Goal: Information Seeking & Learning: Find specific fact

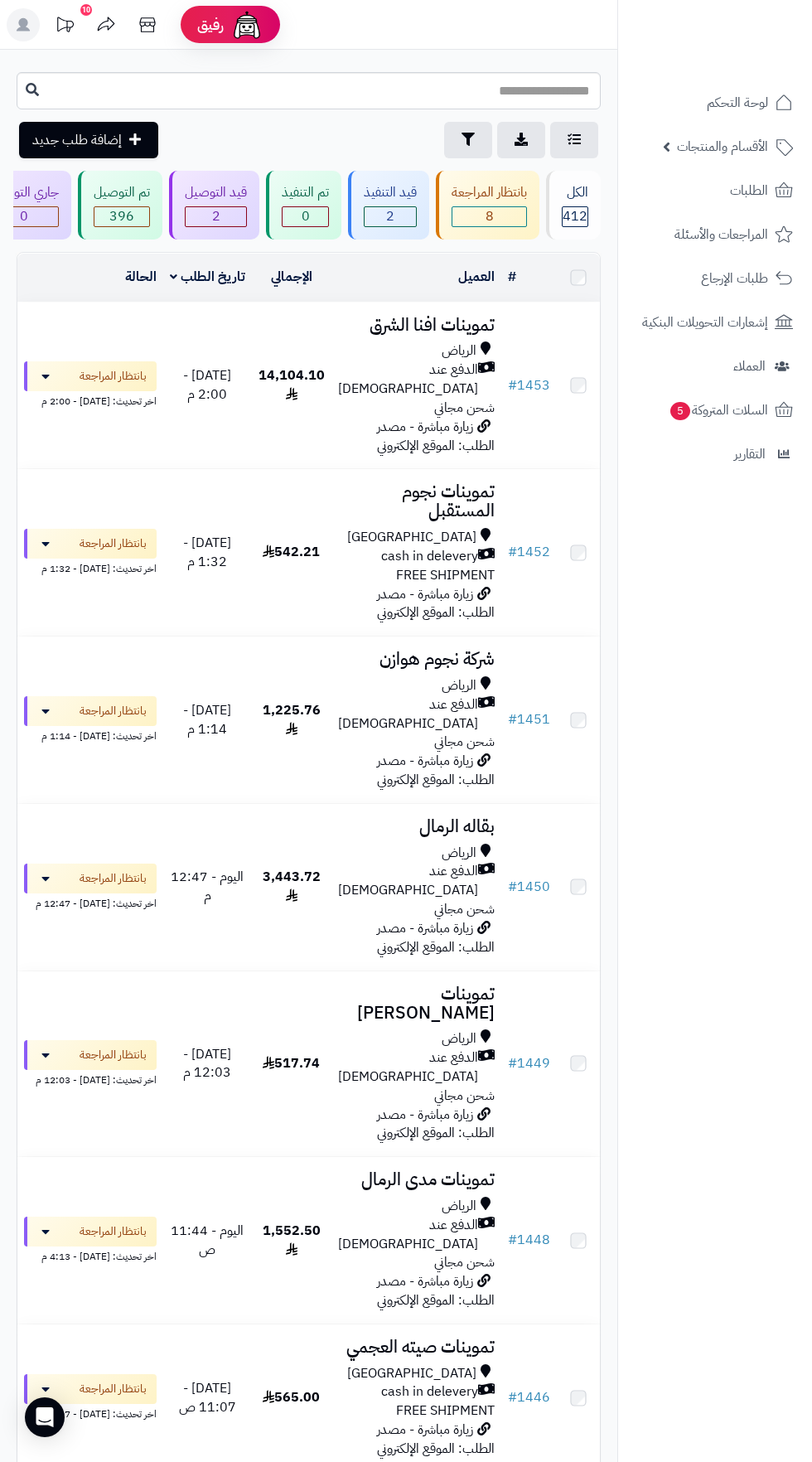
scroll to position [231, 0]
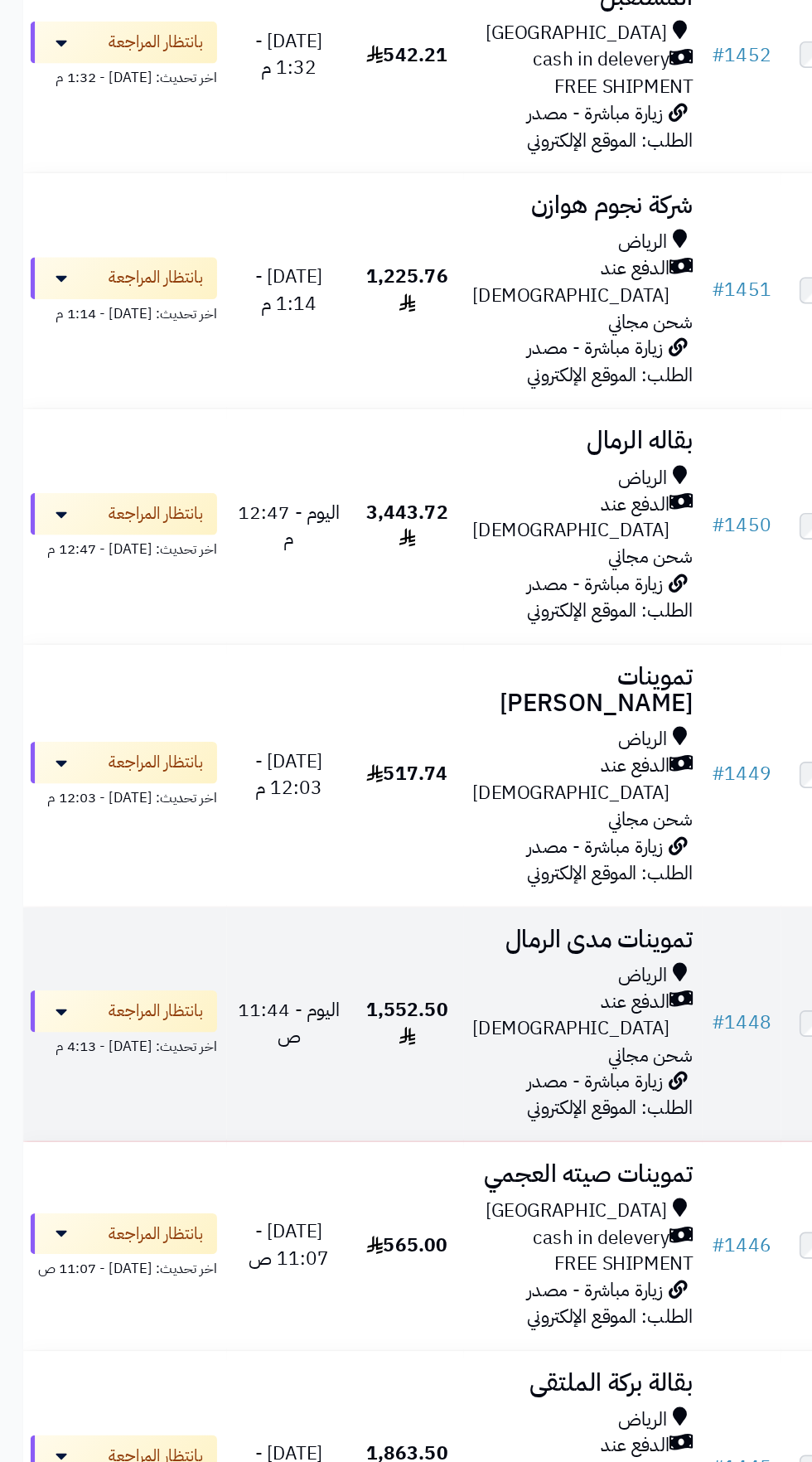
click at [295, 992] on span "1,552.50" at bounding box center [289, 1011] width 58 height 39
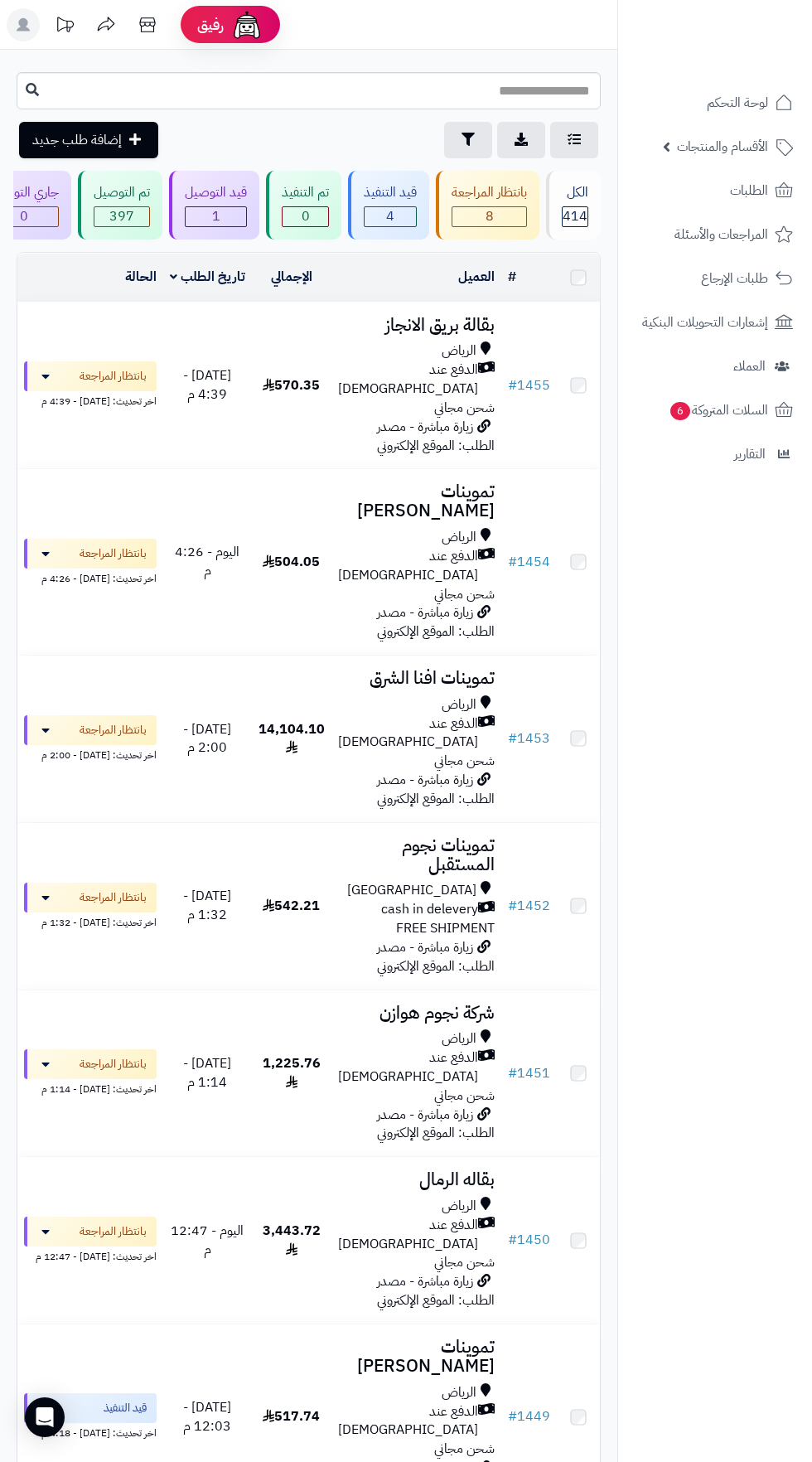
scroll to position [231, 0]
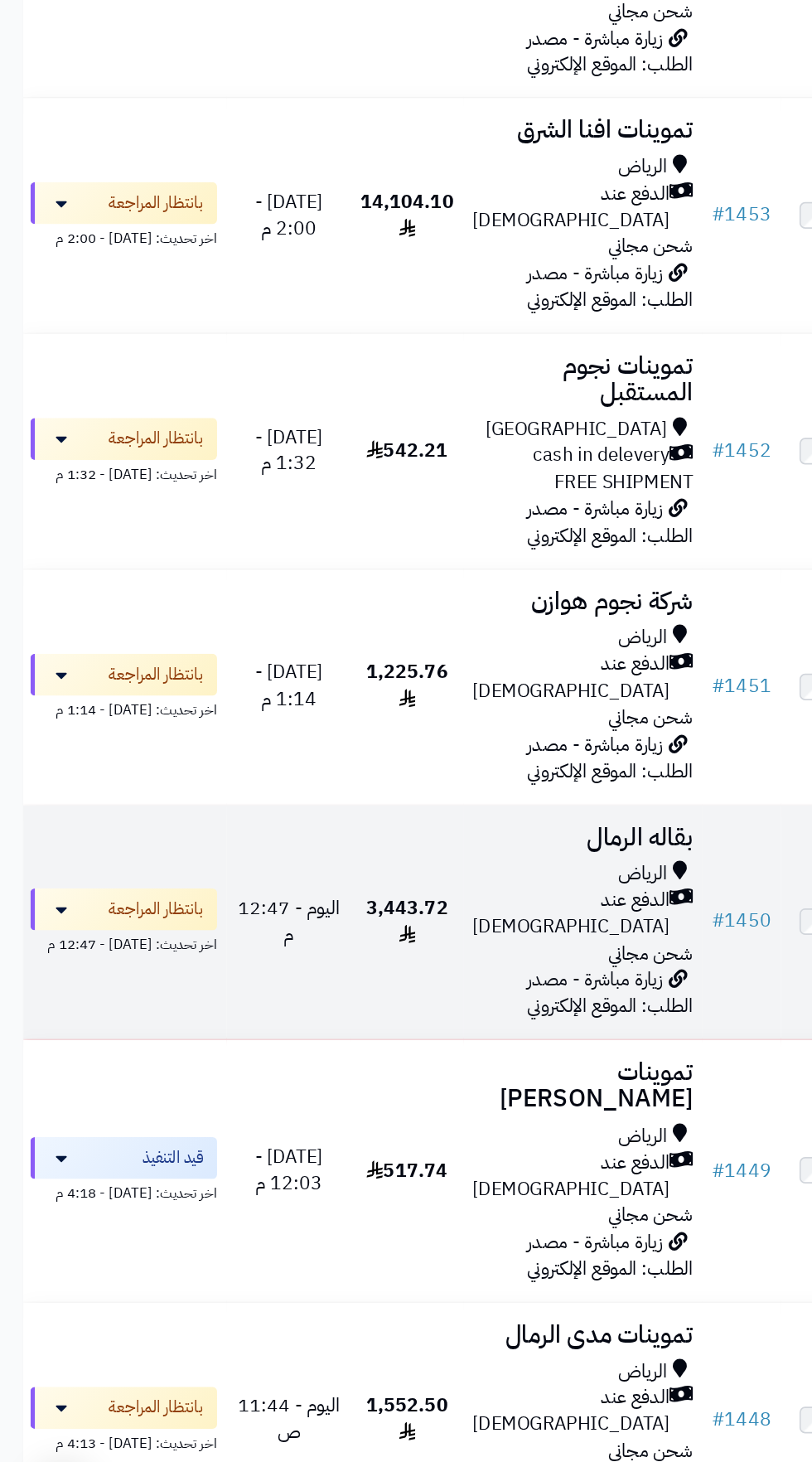
click at [386, 987] on span "الدفع عند [DEMOGRAPHIC_DATA]" at bounding box center [405, 1006] width 140 height 38
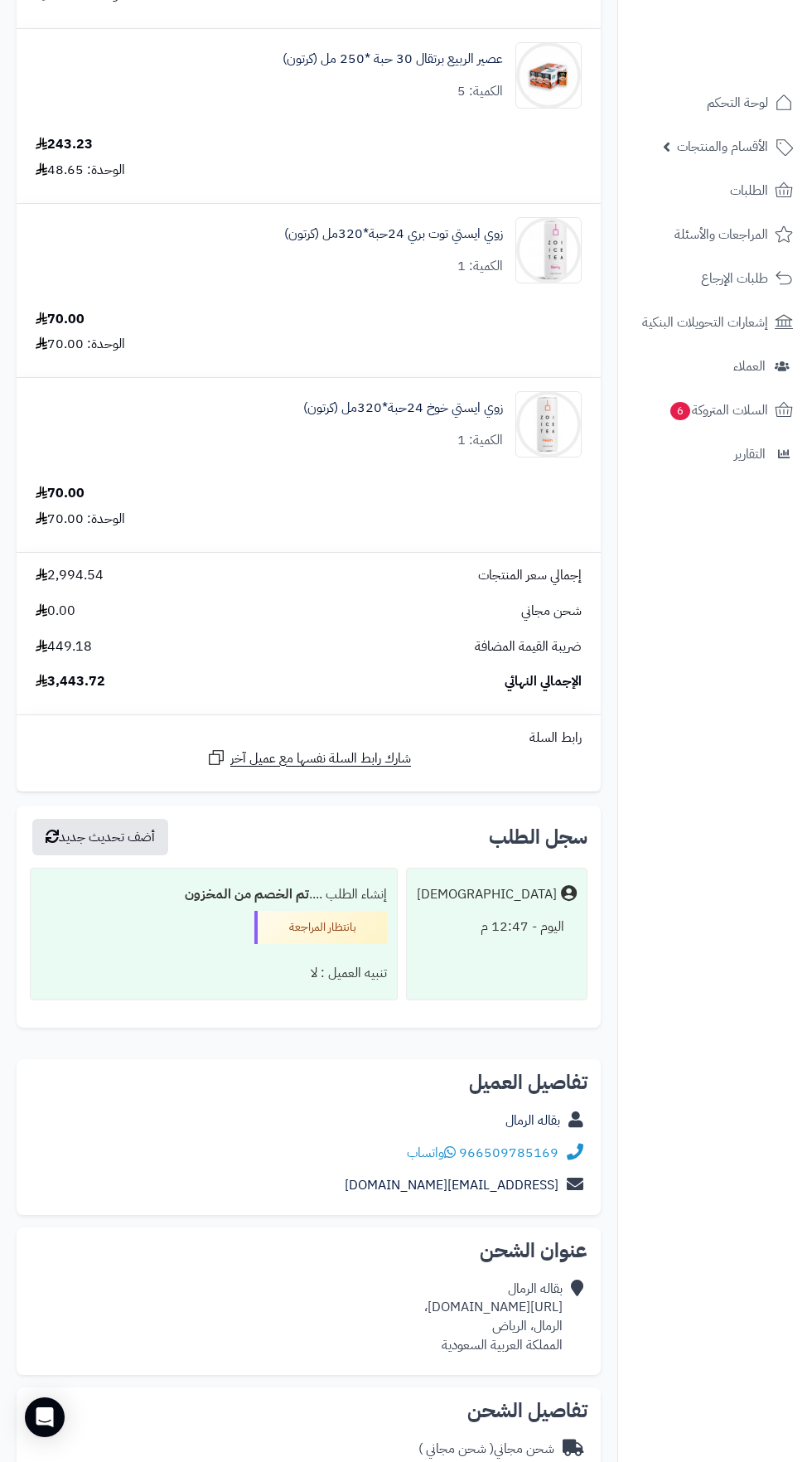
scroll to position [2116, 0]
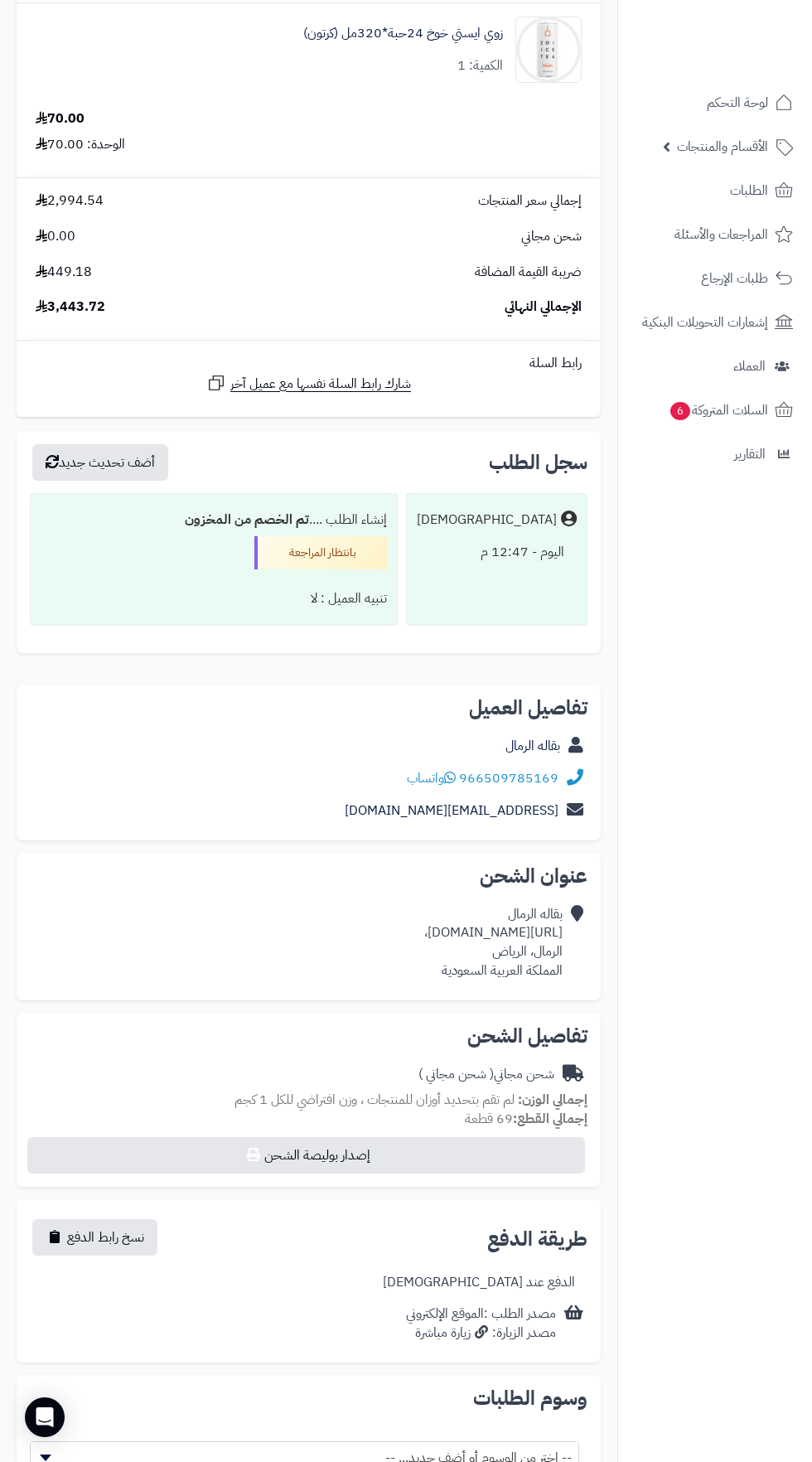
copy div "https://maps.app.goo.gl/keYQ8hcCPhg6d89K9،"
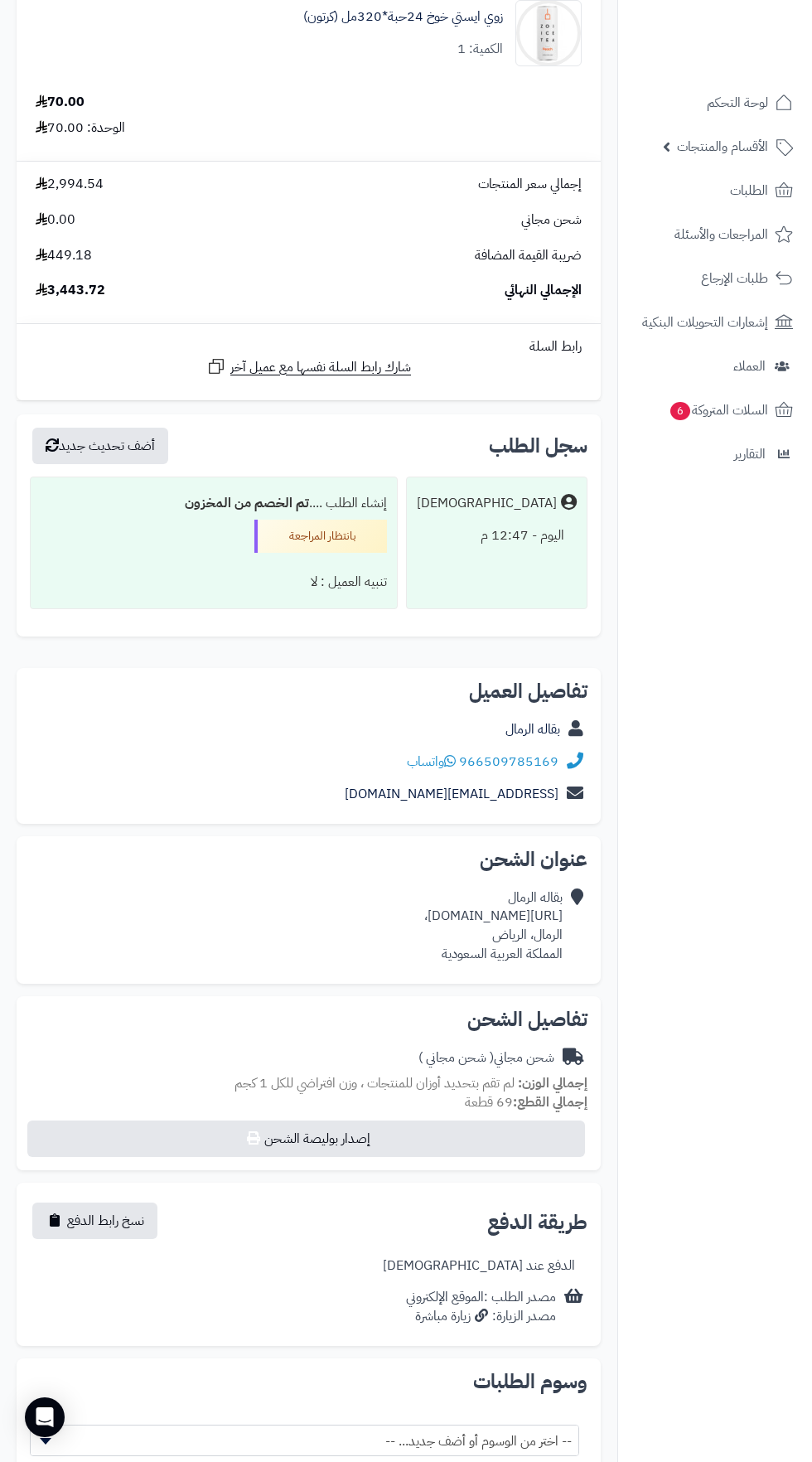
scroll to position [2209, 0]
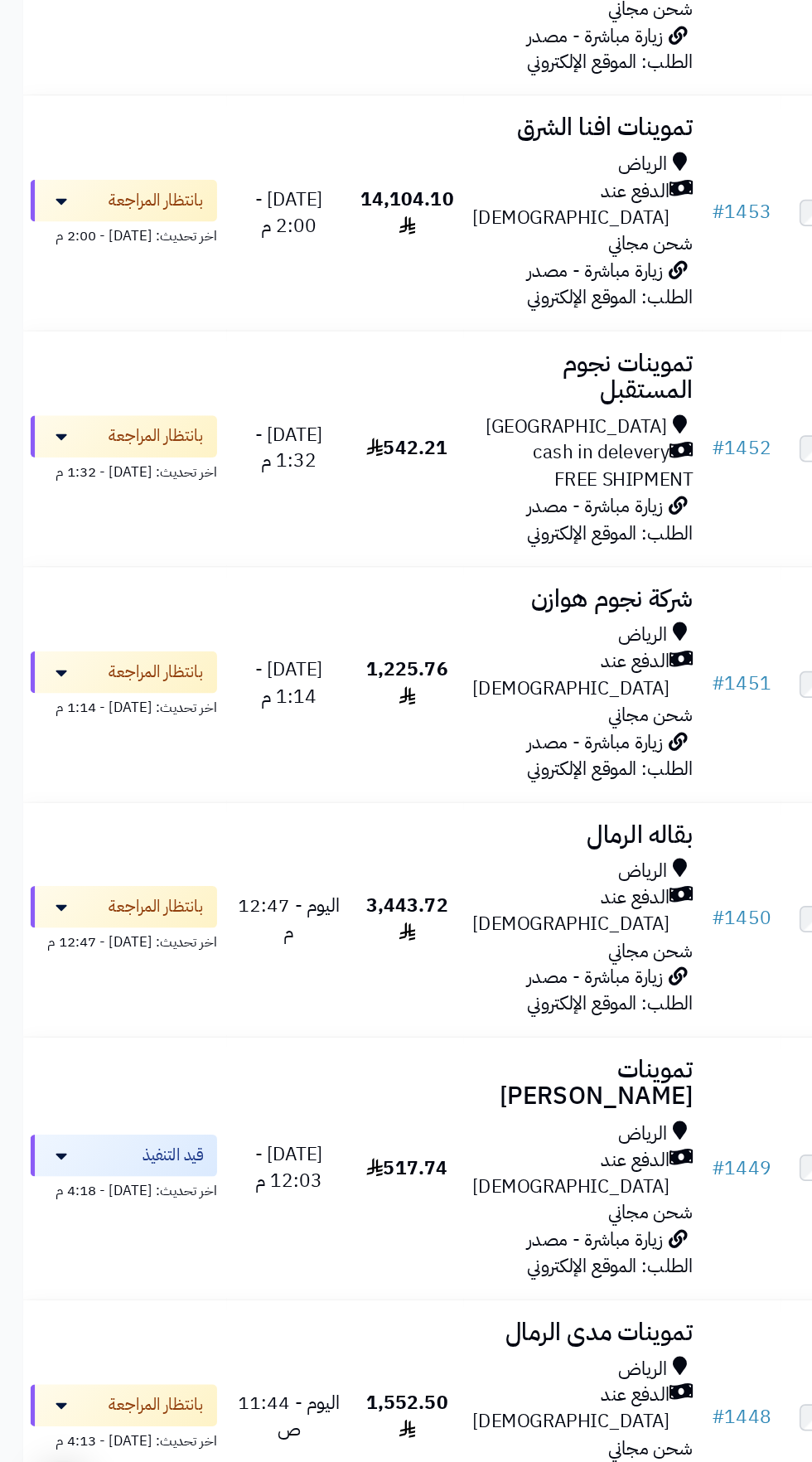
scroll to position [231, 0]
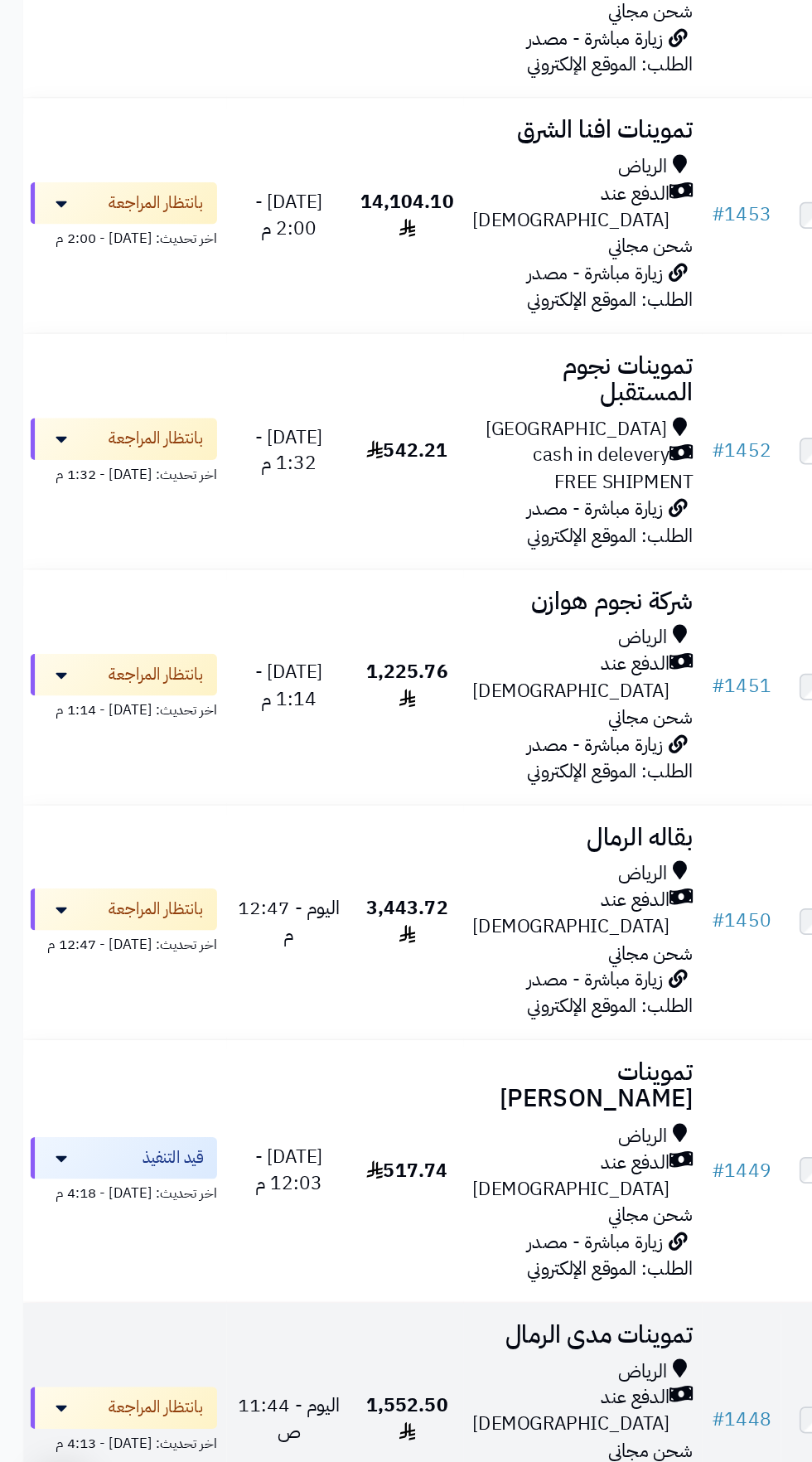
click at [369, 1321] on div "الرياض" at bounding box center [413, 1331] width 157 height 19
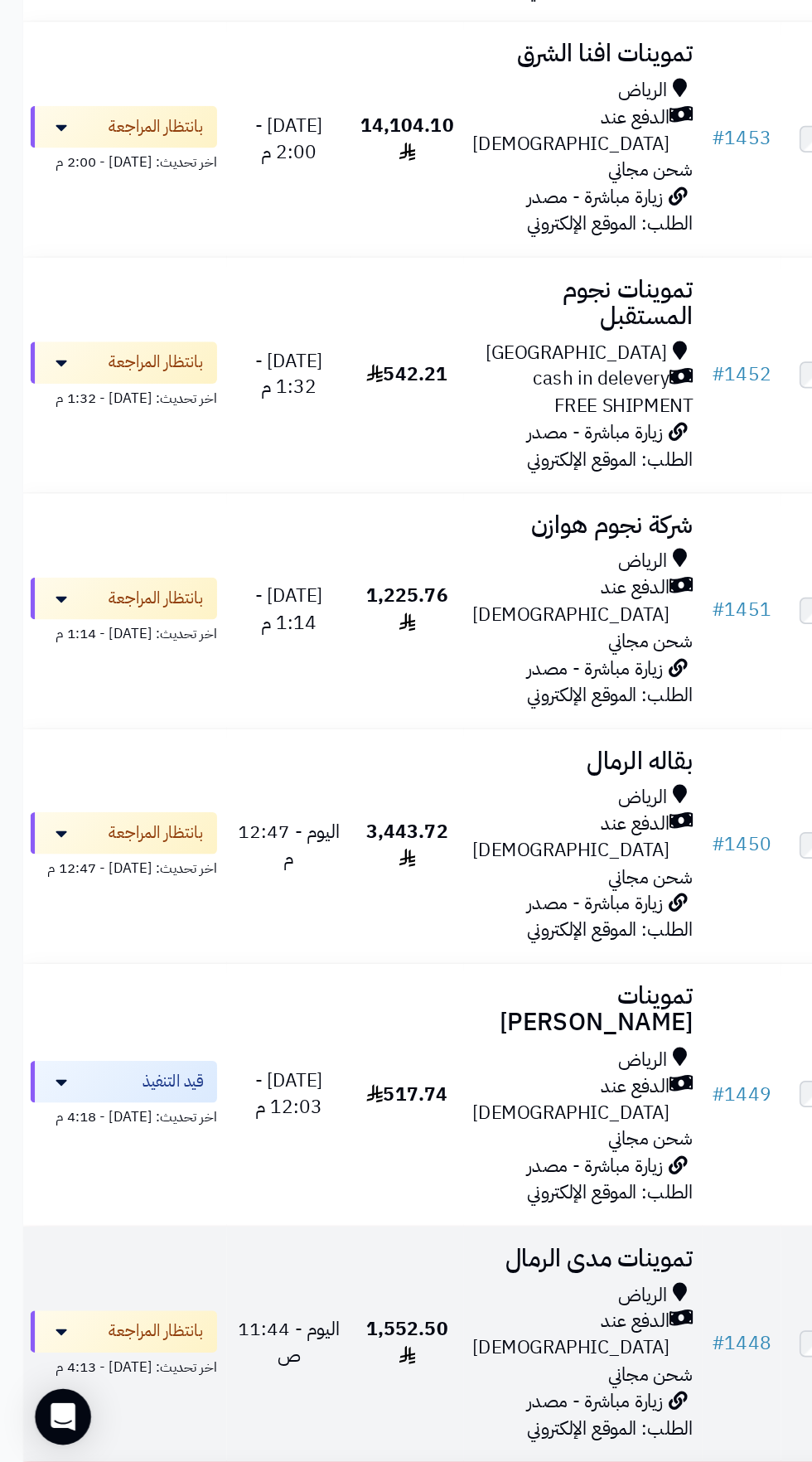
scroll to position [237, 0]
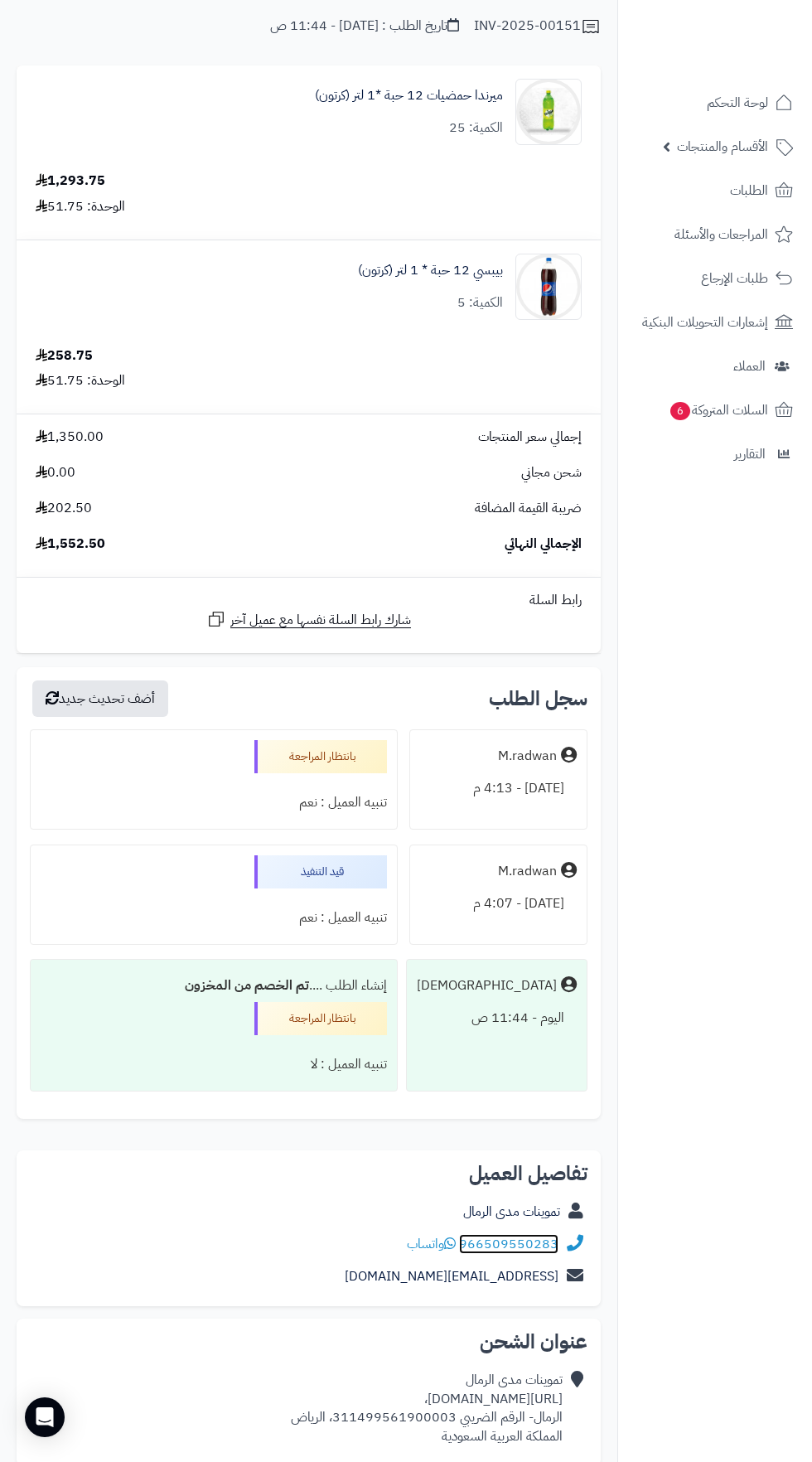
scroll to position [138, 0]
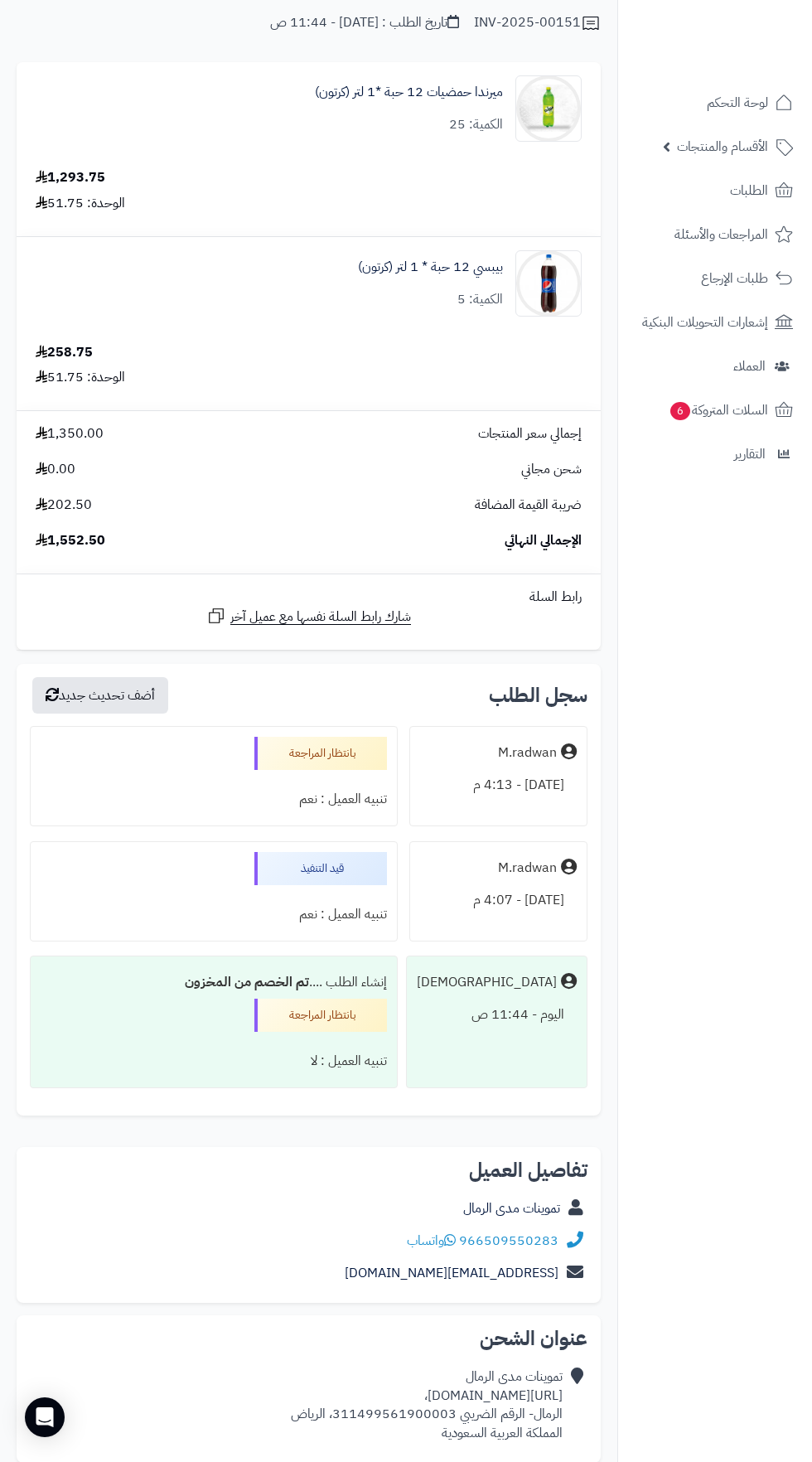
copy div "[URL][DOMAIN_NAME]،"
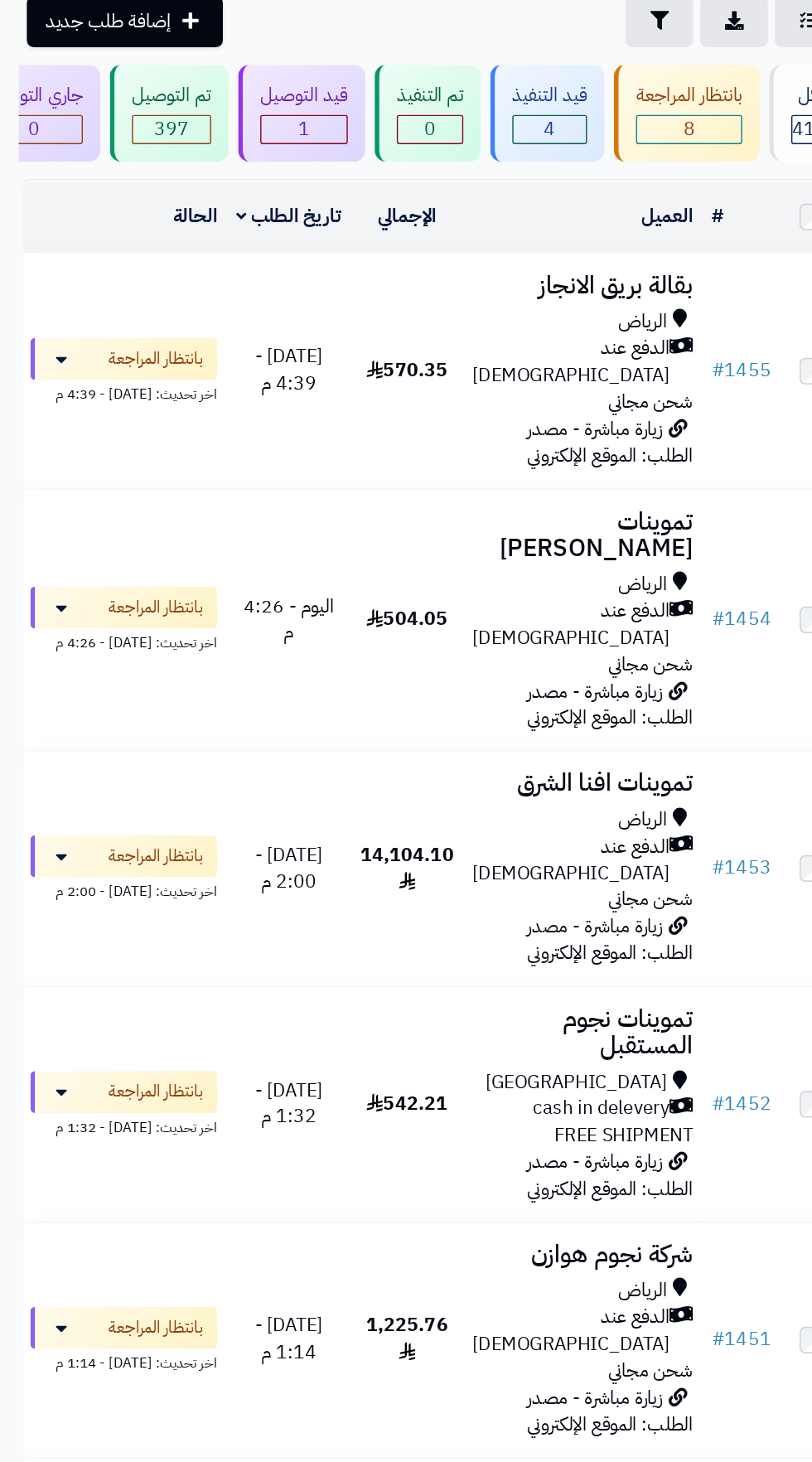
scroll to position [31, 0]
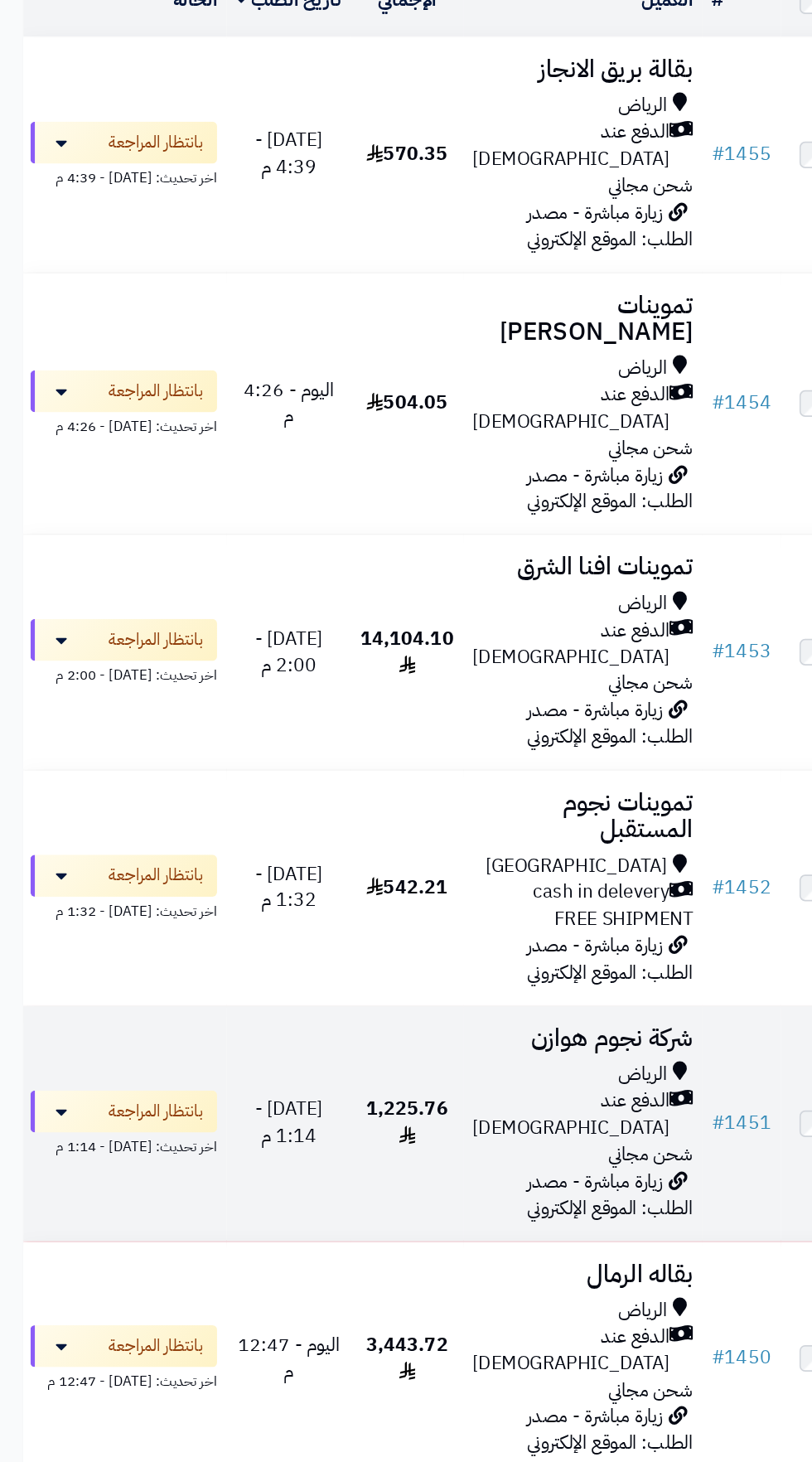
click at [397, 1019] on span "الدفع عند [DEMOGRAPHIC_DATA]" at bounding box center [405, 1038] width 140 height 38
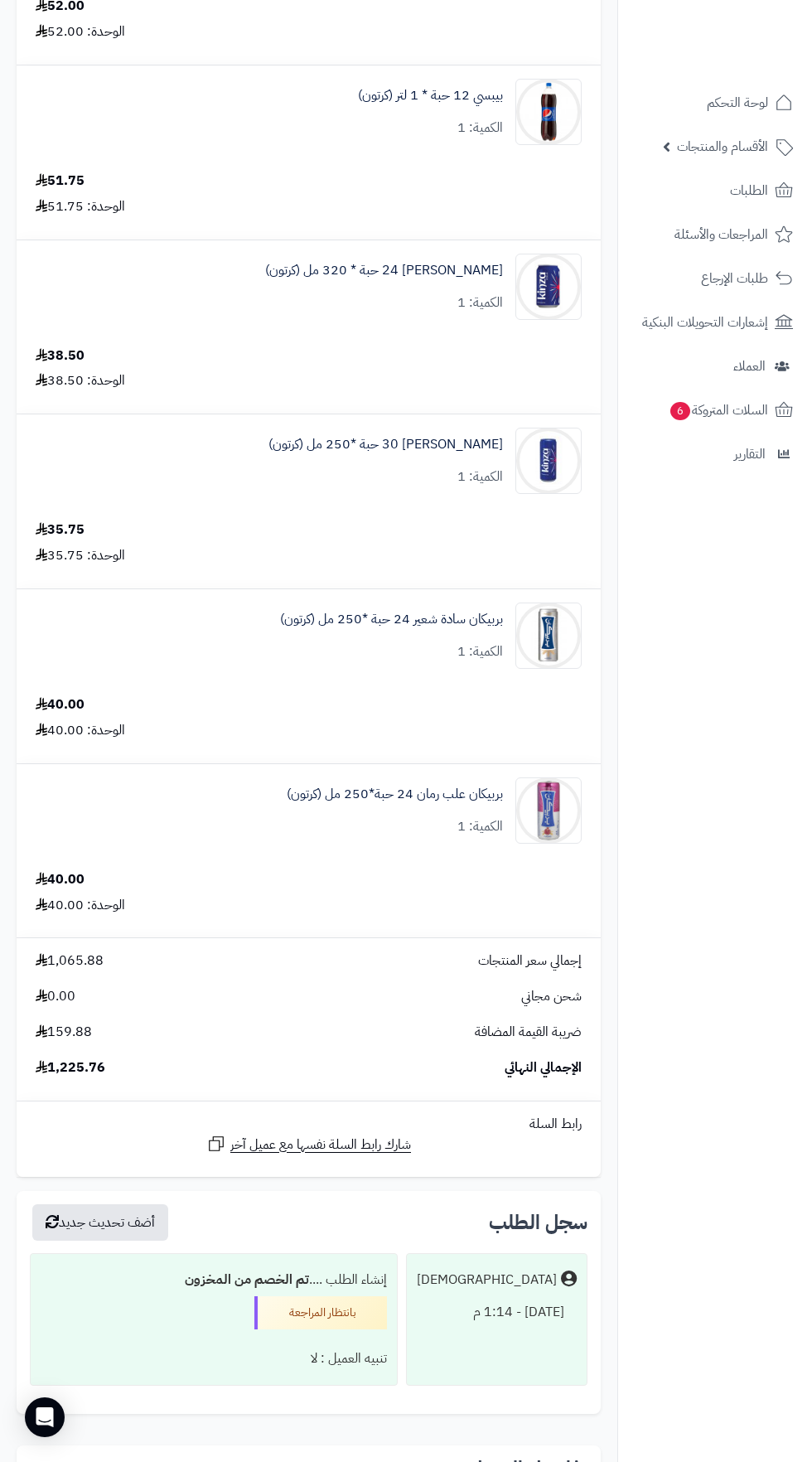
scroll to position [2912, 0]
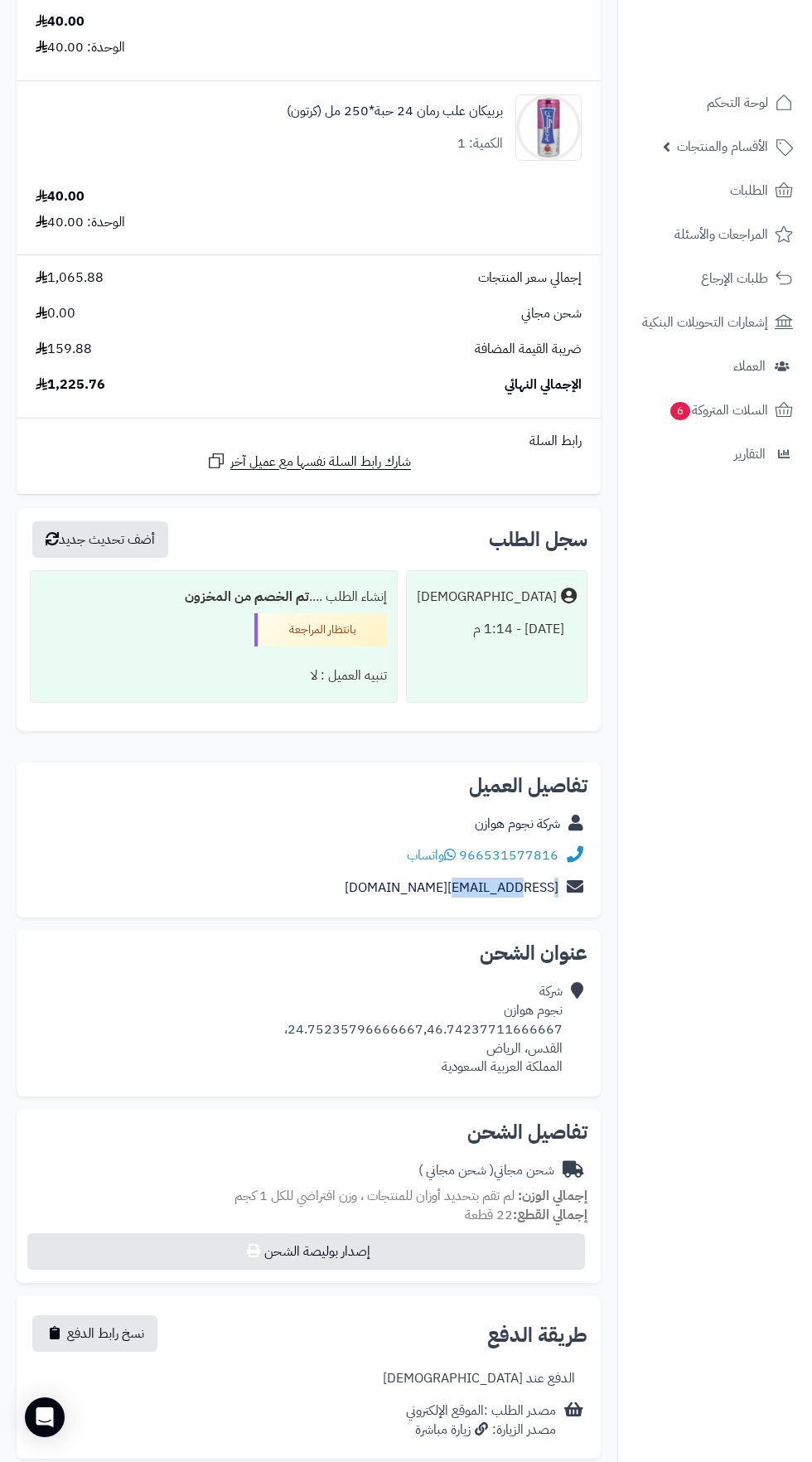
click at [551, 1002] on div "شركة نجوم هوازن 24.75235796666667,46.74237711666667، القدس، [PERSON_NAME] العرب…" at bounding box center [423, 1029] width 278 height 94
copy link "966531577816"
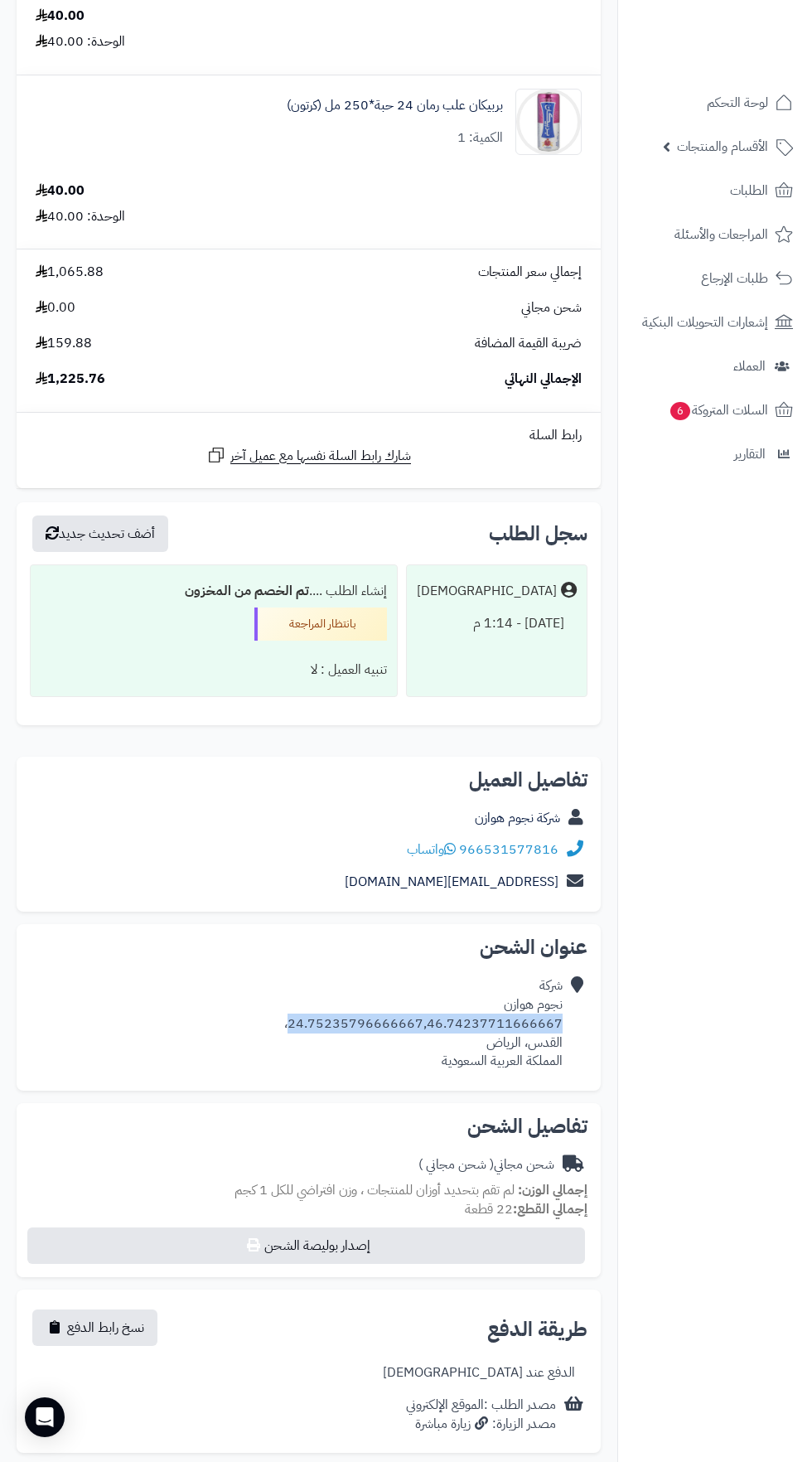
copy div "24.75235796666667,46.74237711666667"
